Goal: Communication & Community: Answer question/provide support

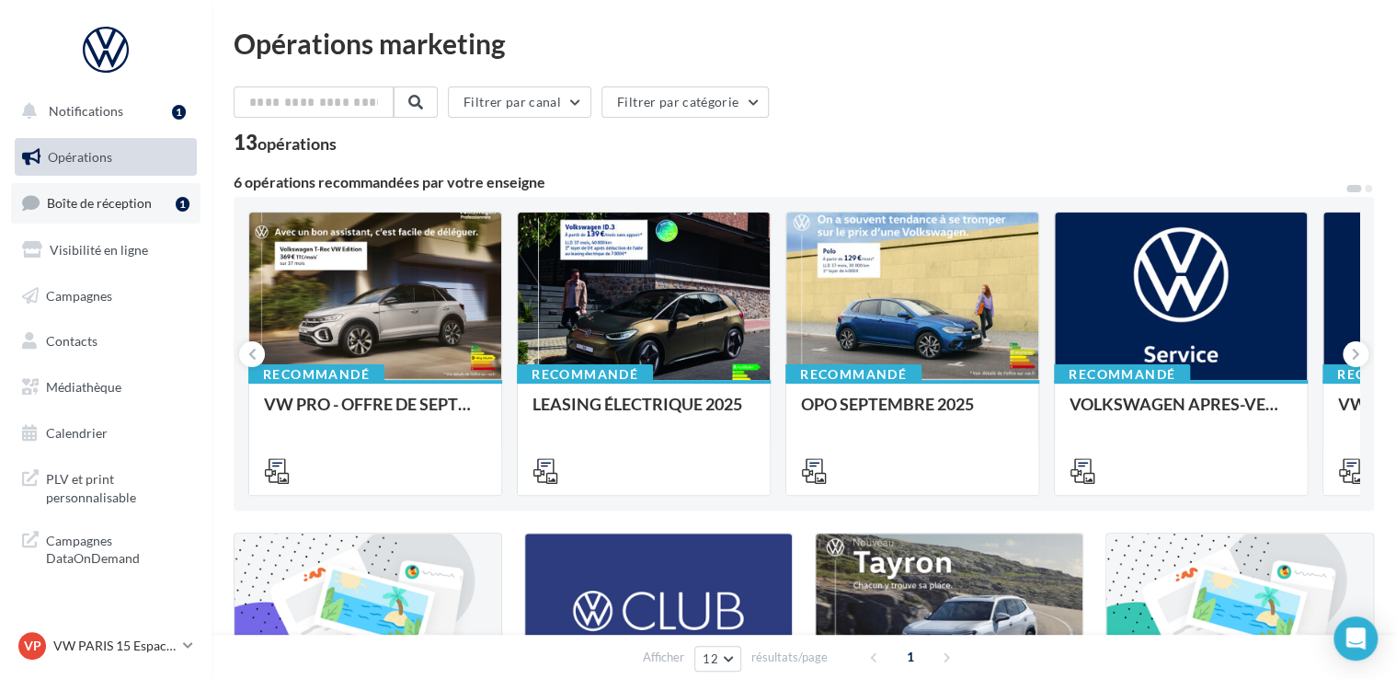
click at [125, 206] on span "Boîte de réception" at bounding box center [99, 203] width 105 height 16
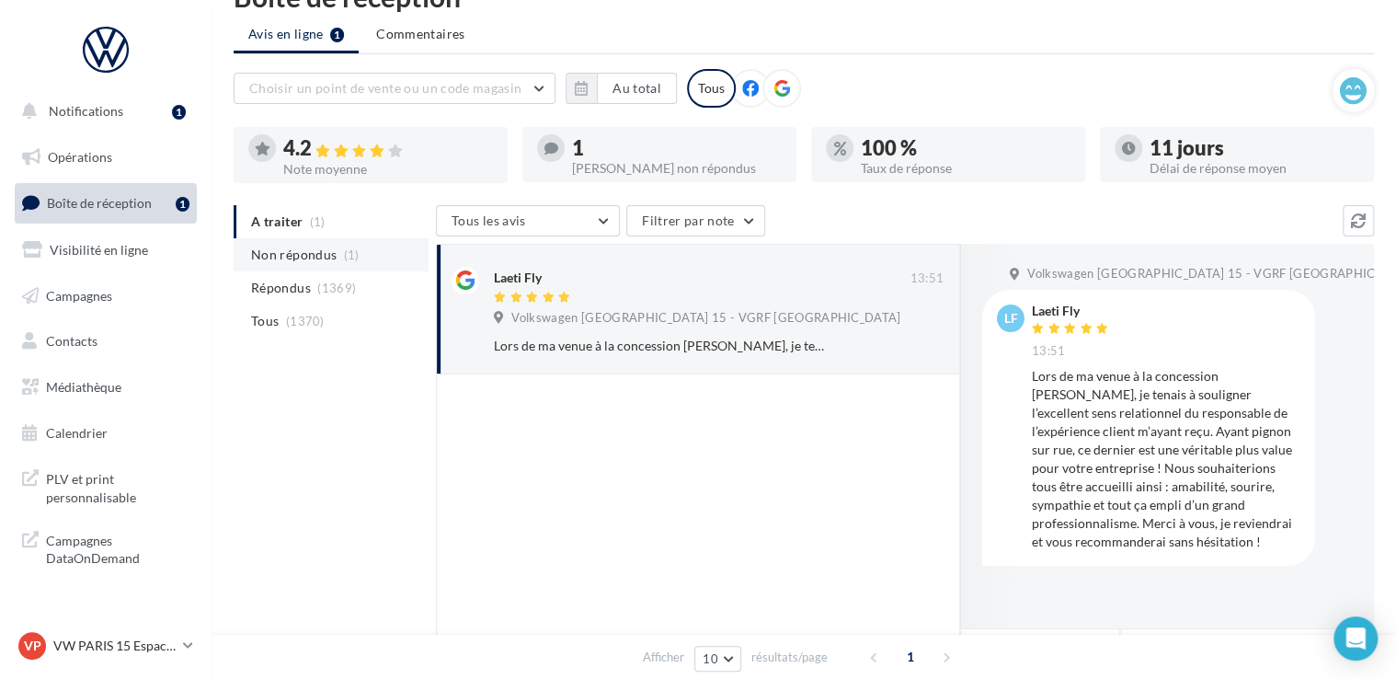
scroll to position [92, 0]
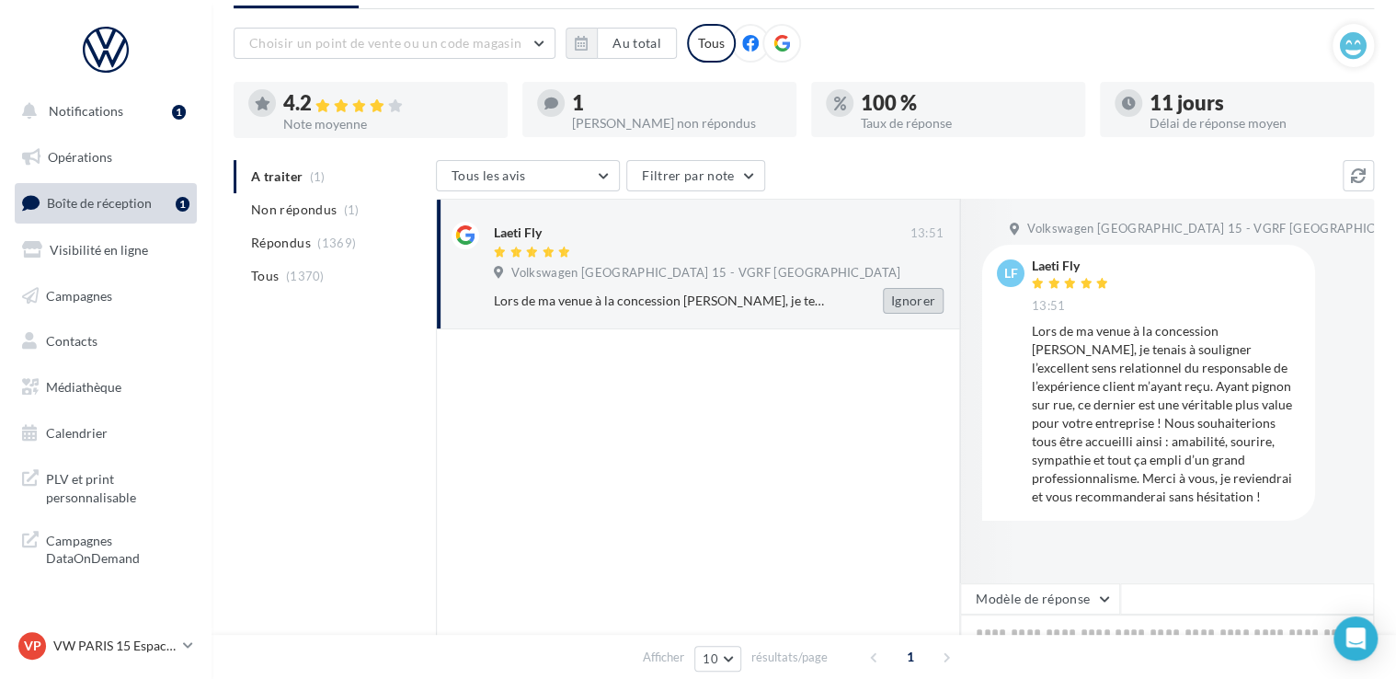
click at [928, 307] on button "Ignorer" at bounding box center [913, 301] width 61 height 26
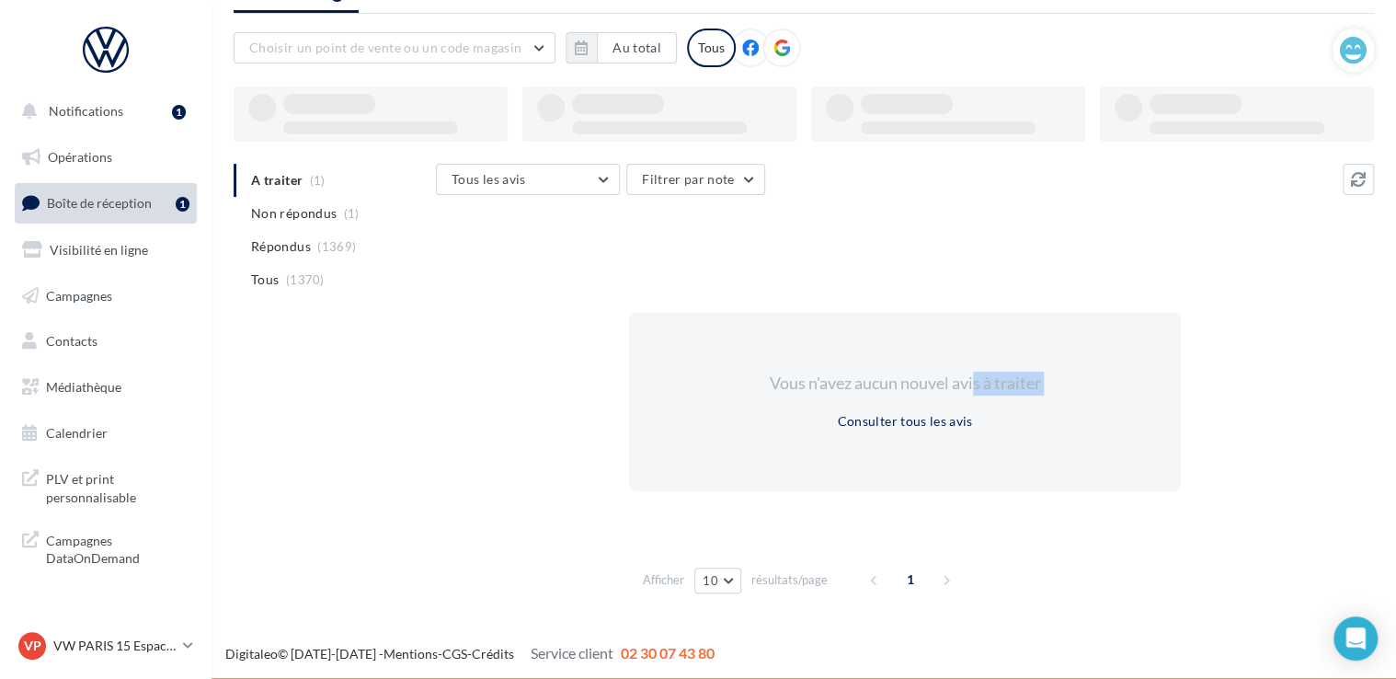
drag, startPoint x: 928, startPoint y: 307, endPoint x: 726, endPoint y: 326, distance: 203.3
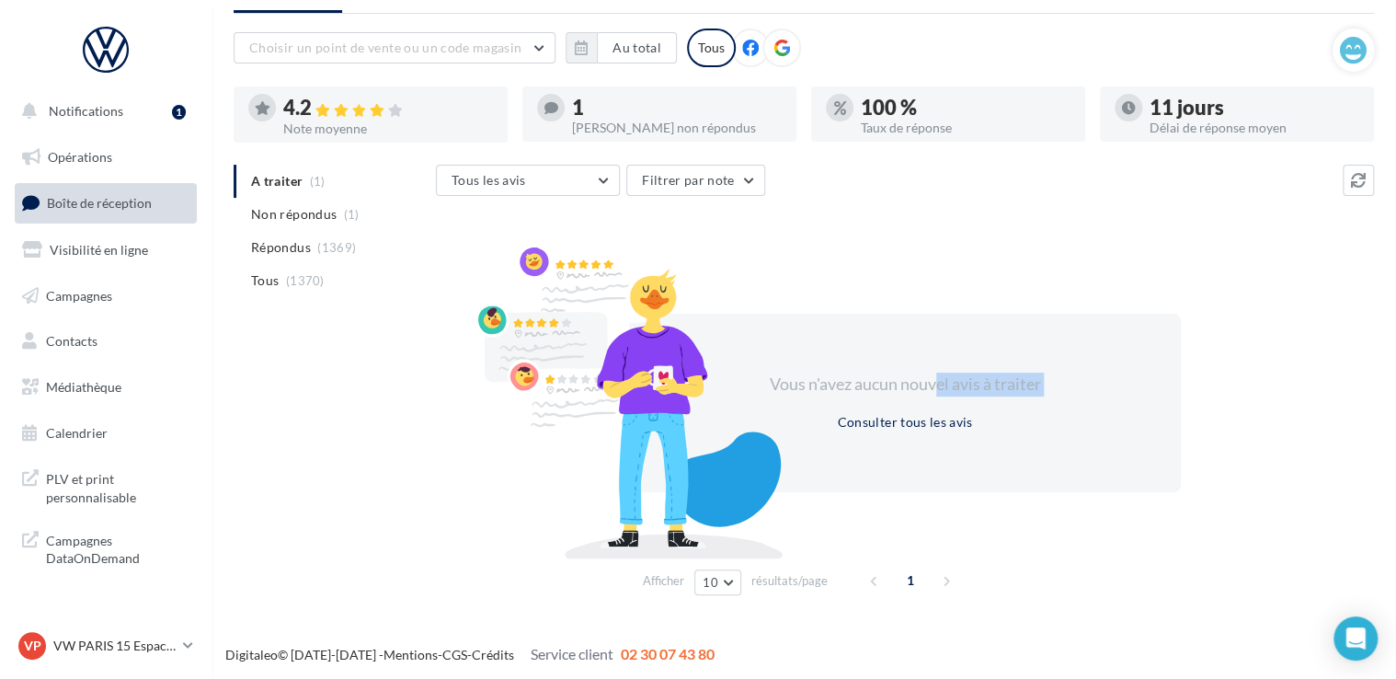
scroll to position [88, 0]
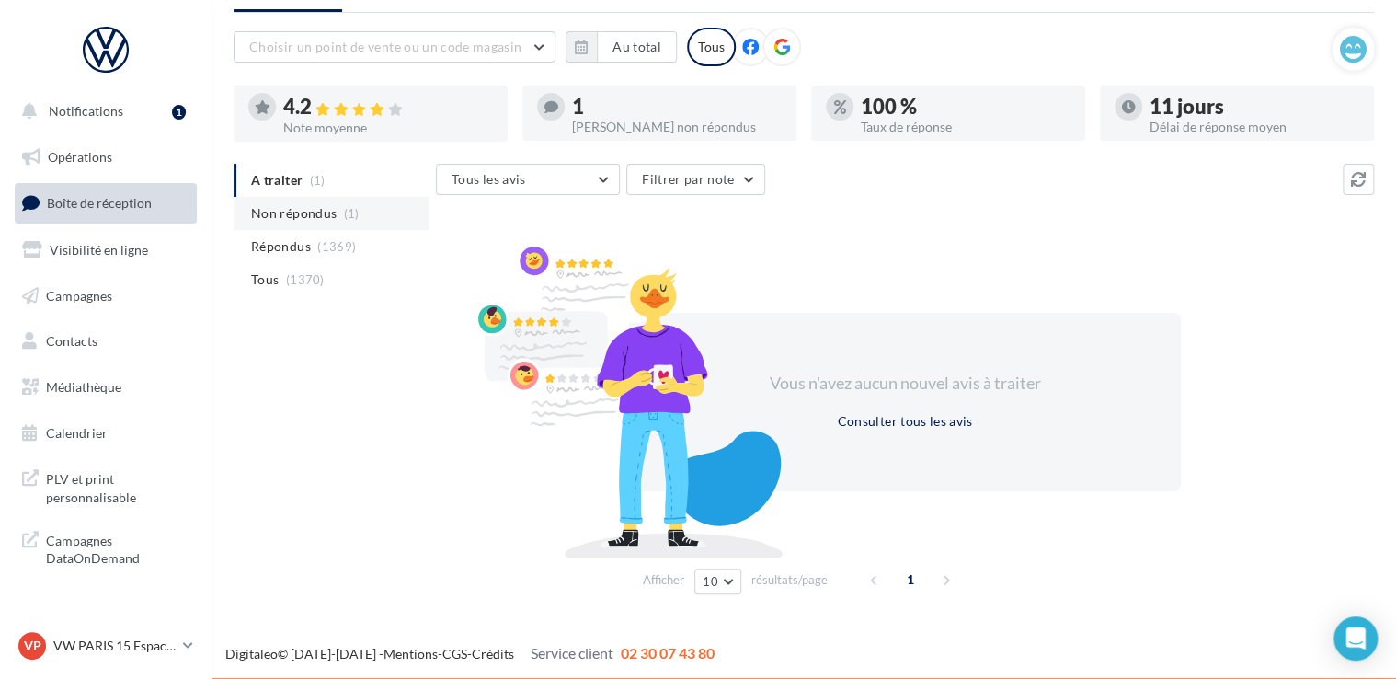
click at [313, 221] on span "Non répondus" at bounding box center [294, 213] width 86 height 18
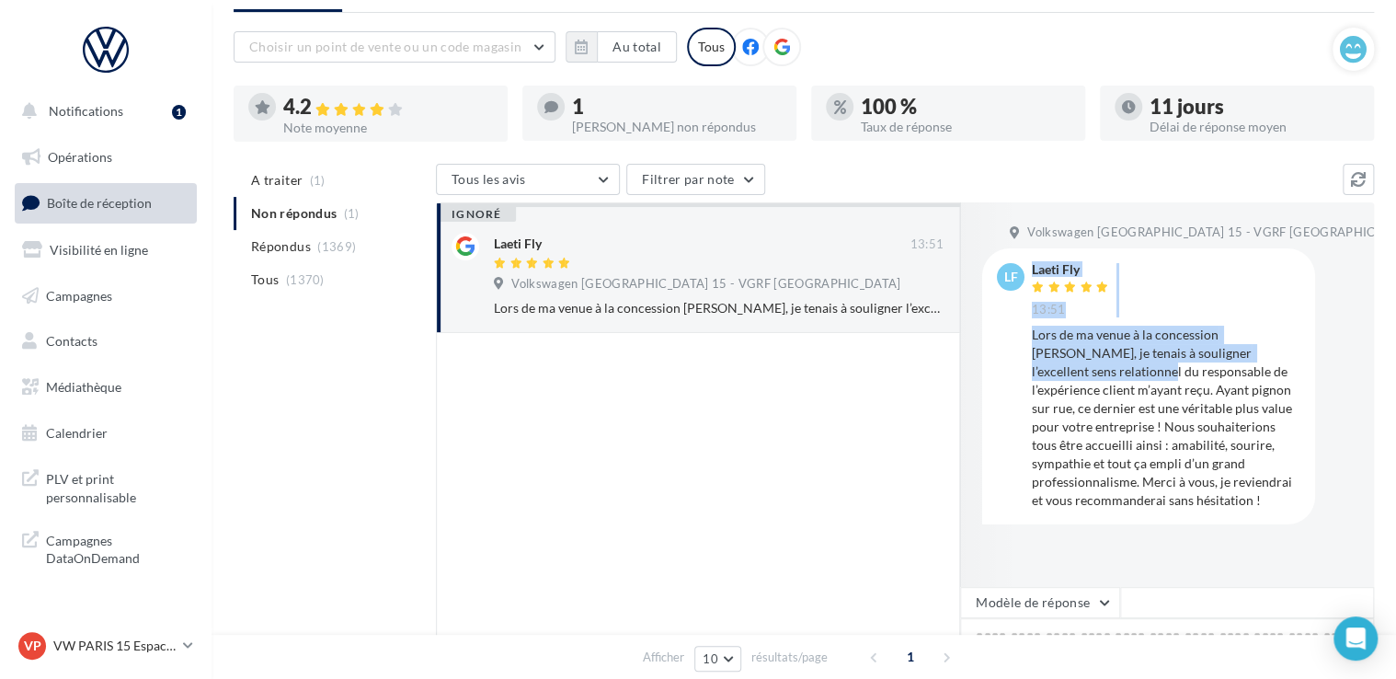
drag, startPoint x: 1012, startPoint y: 318, endPoint x: 1036, endPoint y: 368, distance: 55.5
click at [1038, 366] on div "LF Laeti Fly 13:51 Lors de ma venue à la concession Suffren, je tenais à soulig…" at bounding box center [1148, 386] width 303 height 246
click at [1032, 371] on div "Lors de ma venue à la concession Suffren, je tenais à souligner l’excellent sen…" at bounding box center [1166, 418] width 269 height 184
drag, startPoint x: 1026, startPoint y: 330, endPoint x: 1085, endPoint y: 419, distance: 106.9
click at [1085, 419] on div "LF Laeti Fly 13:51 Lors de ma venue à la concession Suffren, je tenais à soulig…" at bounding box center [1148, 386] width 303 height 246
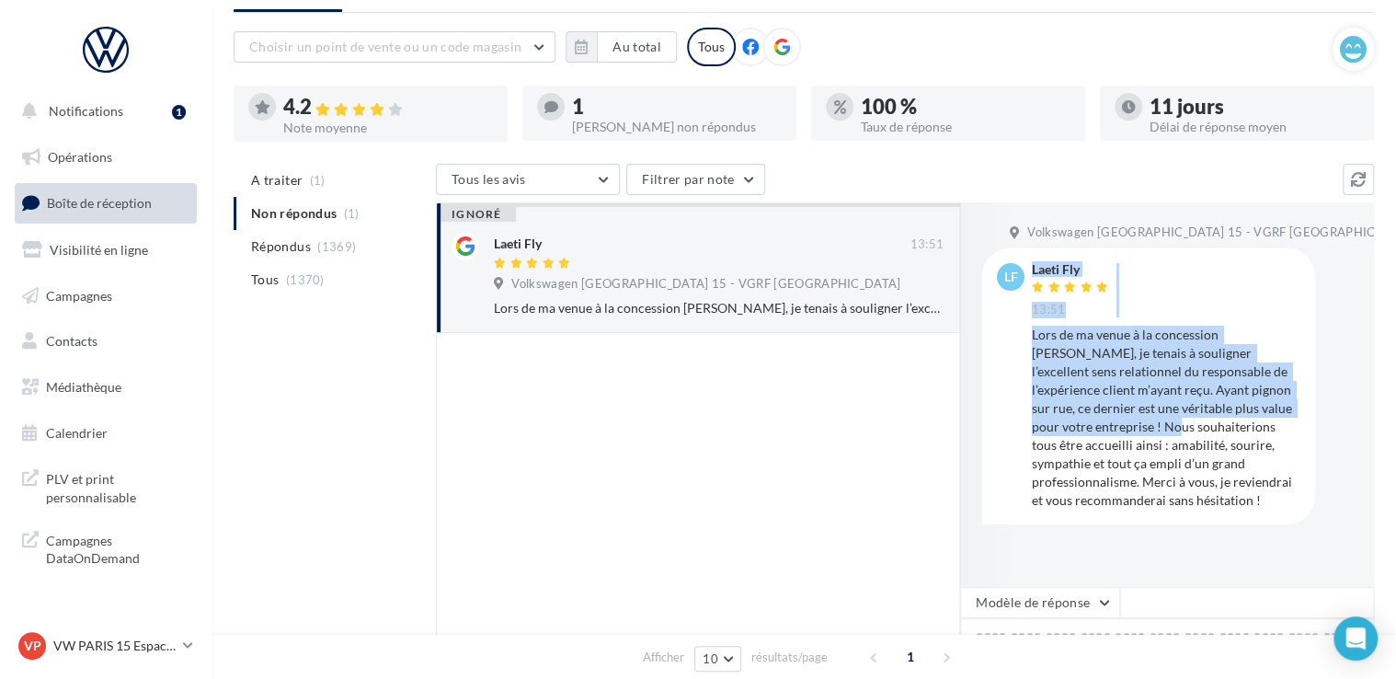
click at [1095, 517] on div "LF Laeti Fly 13:51 Lors de ma venue à la concession Suffren, je tenais à soulig…" at bounding box center [1148, 385] width 333 height 275
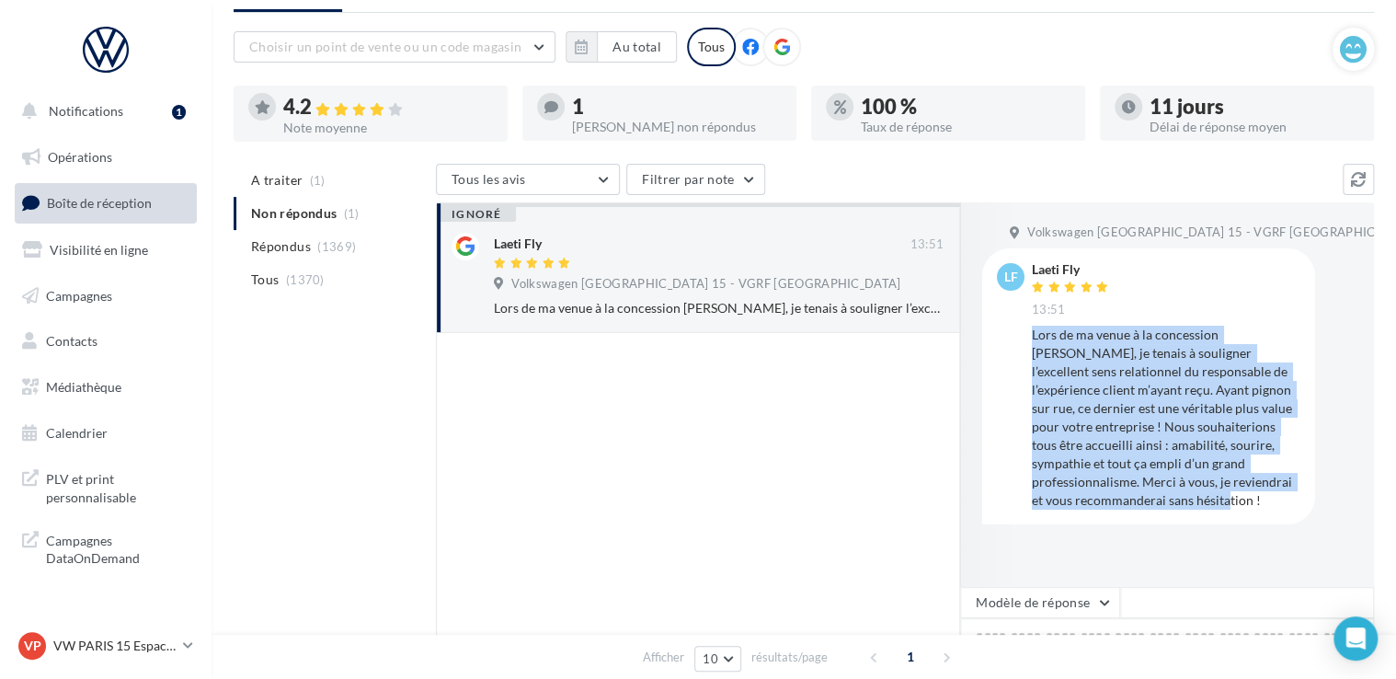
drag, startPoint x: 1096, startPoint y: 506, endPoint x: 1029, endPoint y: 325, distance: 193.2
click at [1029, 325] on div "LF Laeti Fly 13:51 Lors de ma venue à la concession Suffren, je tenais à soulig…" at bounding box center [1148, 386] width 303 height 246
copy div "Lors de ma venue à la concession Suffren, je tenais à souligner l’excellent sen…"
